Goal: Task Accomplishment & Management: Complete application form

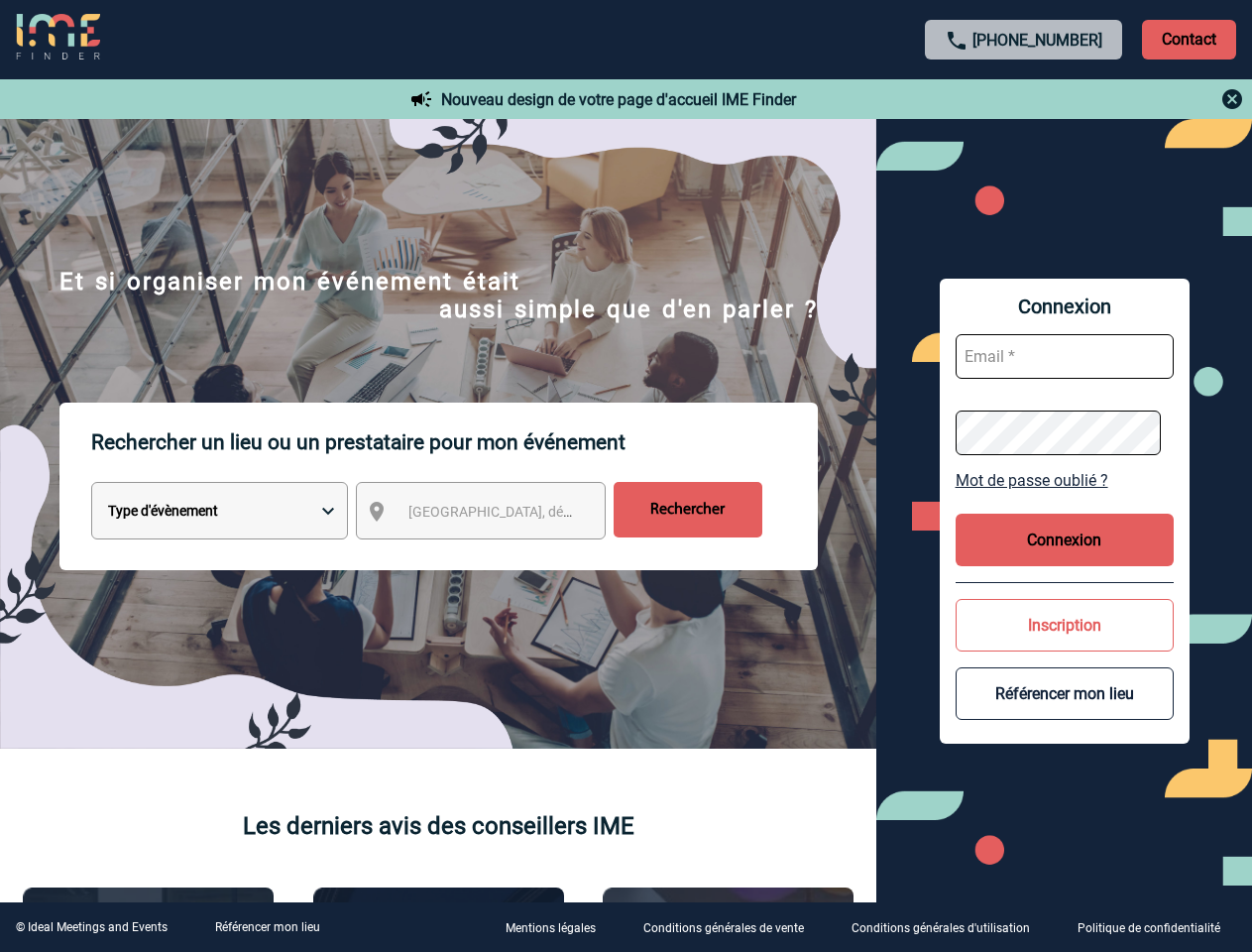
click at [625, 476] on p "Rechercher un lieu ou un prestataire pour mon événement" at bounding box center [454, 443] width 727 height 80
click at [1188, 39] on p "Contact" at bounding box center [1188, 40] width 94 height 40
click at [1024, 99] on div at bounding box center [1024, 100] width 441 height 24
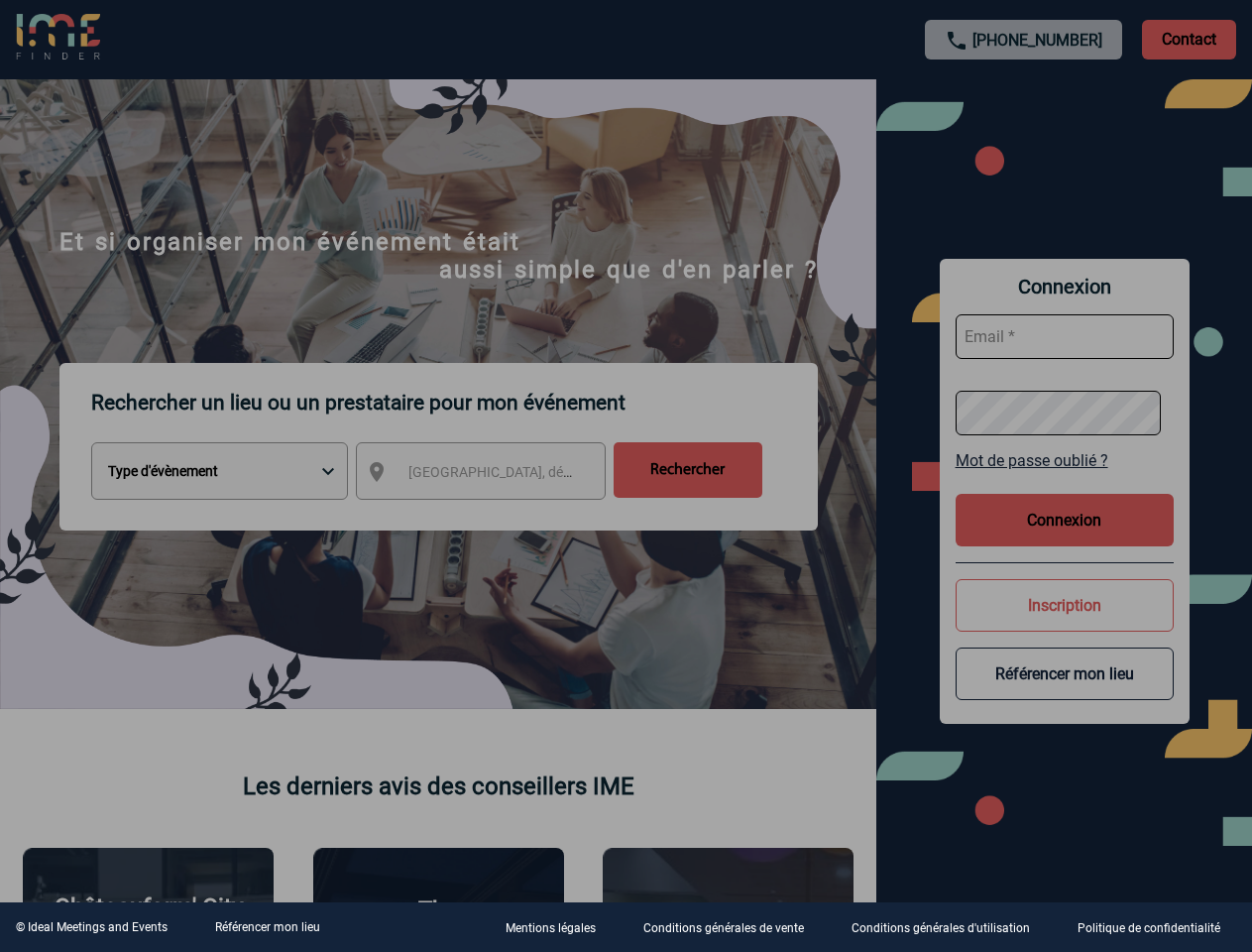
click at [498, 514] on div at bounding box center [626, 476] width 1252 height 952
click at [1065, 479] on div at bounding box center [626, 476] width 1252 height 952
click at [1065, 539] on div at bounding box center [626, 476] width 1252 height 952
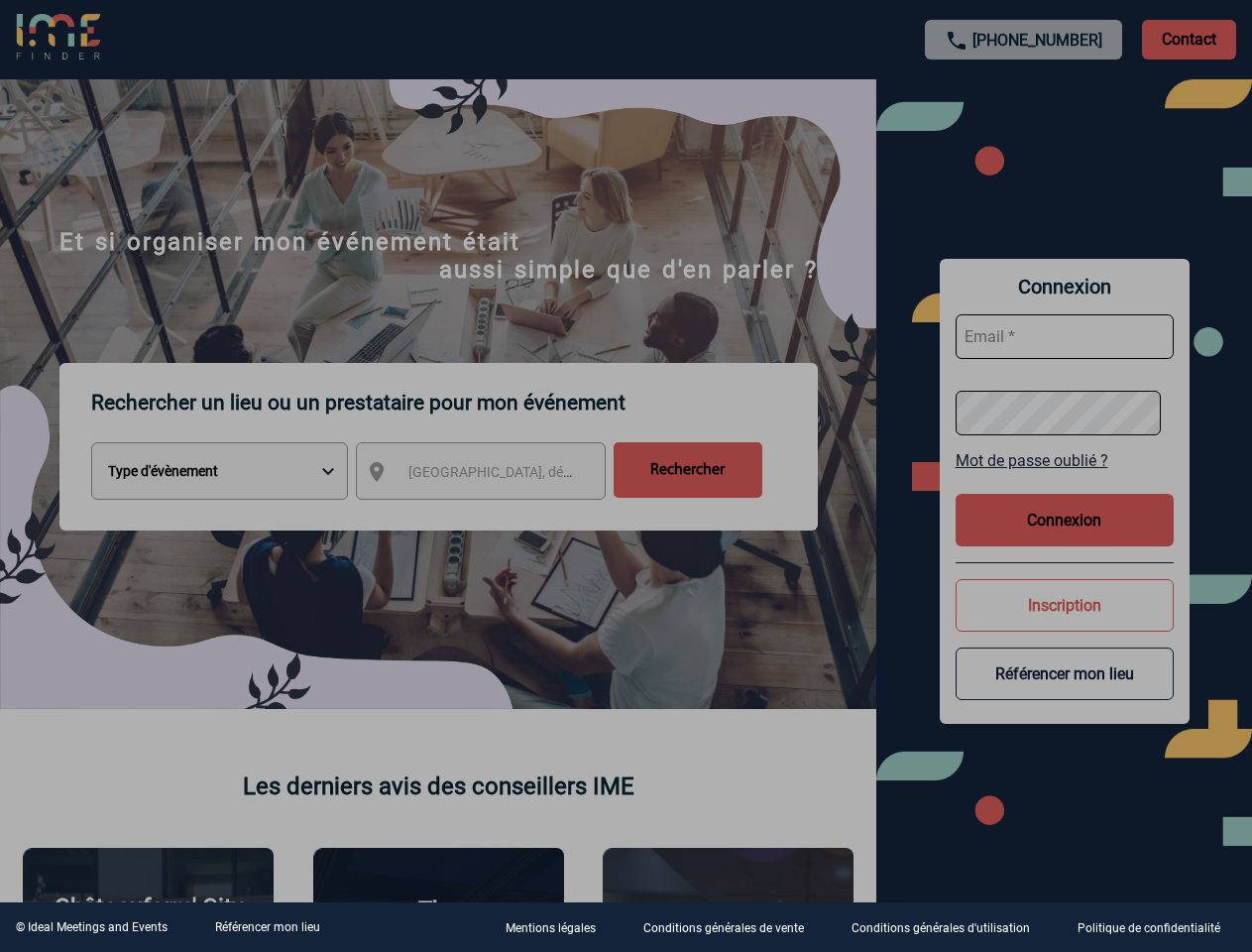
click at [1065, 624] on div at bounding box center [626, 476] width 1252 height 952
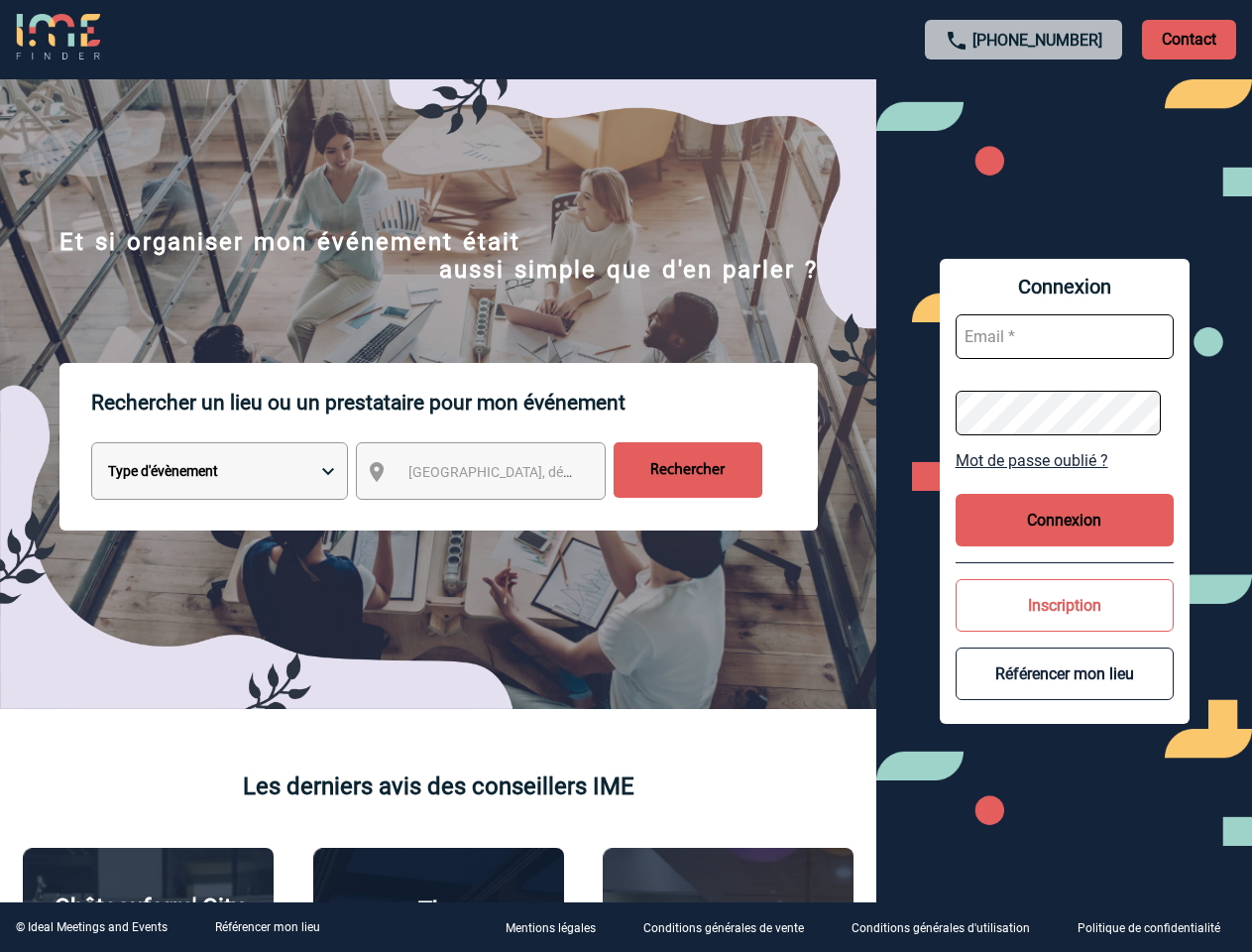
click at [1065, 693] on button "Référencer mon lieu" at bounding box center [1065, 673] width 218 height 53
click at [266, 927] on link "Référencer mon lieu" at bounding box center [267, 927] width 105 height 14
